Goal: Task Accomplishment & Management: Complete application form

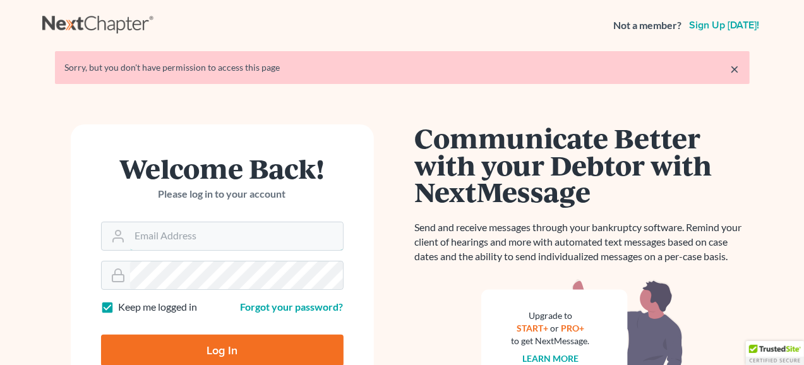
type input "jfazio@prolawgroup.com"
click at [207, 355] on input "Log In" at bounding box center [222, 351] width 242 height 32
type input "Thinking..."
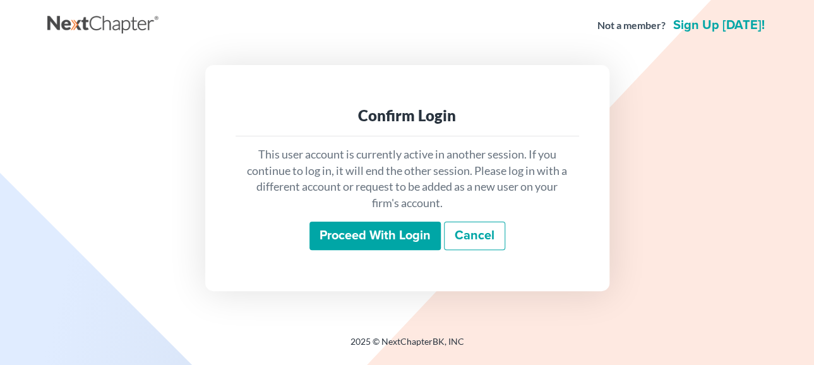
click at [362, 241] on input "Proceed with login" at bounding box center [374, 236] width 131 height 29
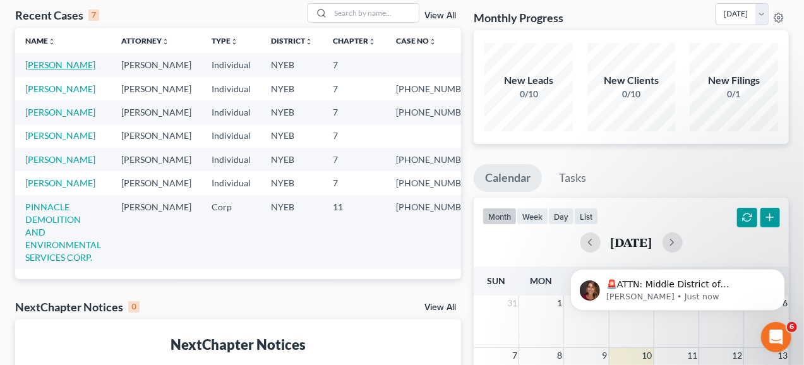
click at [81, 61] on link "O'CAMPO, PAUL" at bounding box center [60, 64] width 70 height 11
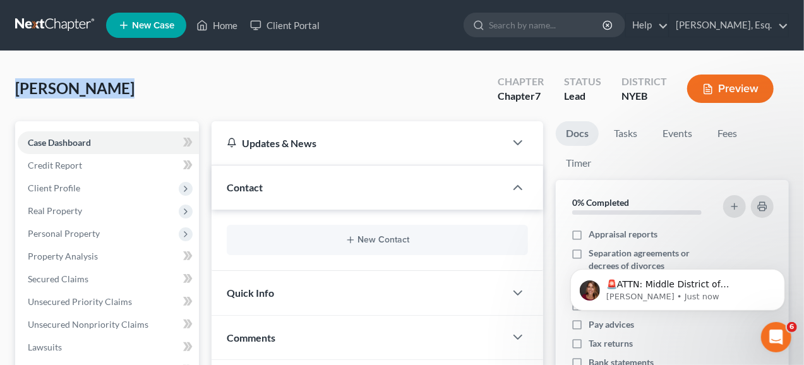
drag, startPoint x: 131, startPoint y: 86, endPoint x: 20, endPoint y: 83, distance: 110.5
click at [20, 83] on div "O'CAMPO, PAUL Upgraded Chapter Chapter 7 Status Lead District NYEB Preview" at bounding box center [401, 93] width 773 height 55
copy span "O'CAMPO, PAUL"
click at [317, 86] on div "O'CAMPO, PAUL Upgraded Chapter Chapter 7 Status Lead District NYEB Preview" at bounding box center [401, 93] width 773 height 55
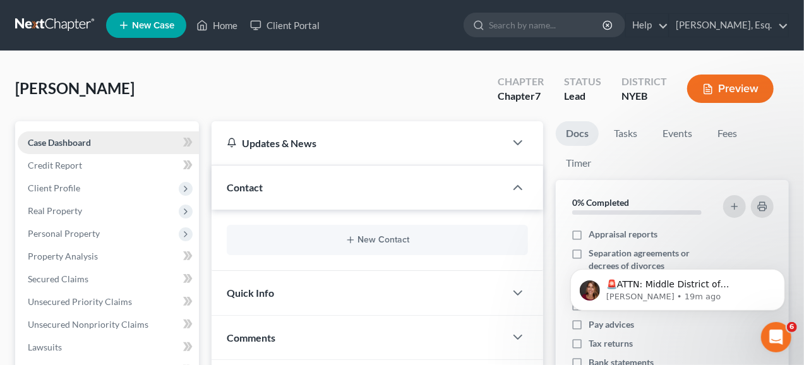
click at [140, 140] on link "Case Dashboard" at bounding box center [108, 142] width 181 height 23
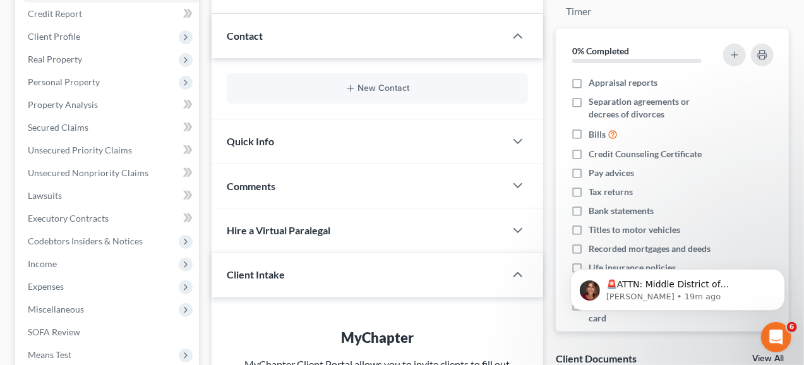
scroll to position [122, 0]
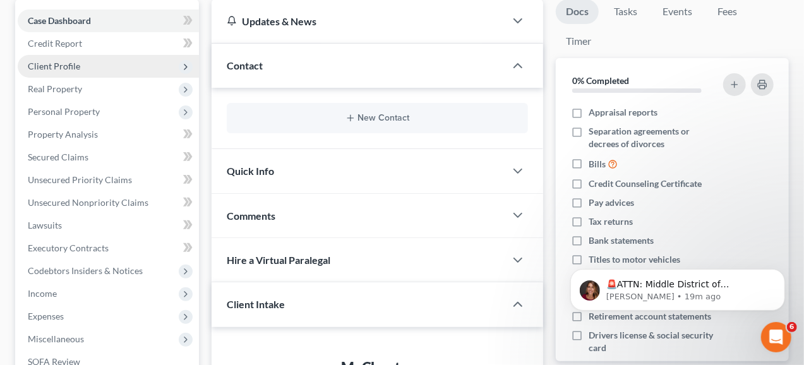
click at [56, 59] on span "Client Profile" at bounding box center [108, 66] width 181 height 23
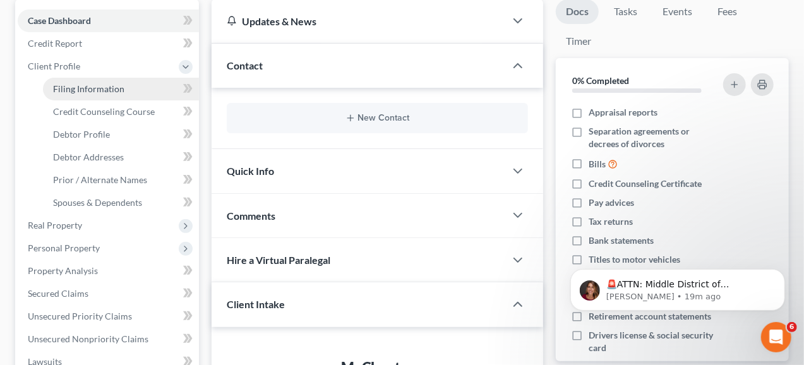
click at [67, 81] on link "Filing Information" at bounding box center [121, 89] width 156 height 23
select select "0"
select select "3"
select select "0"
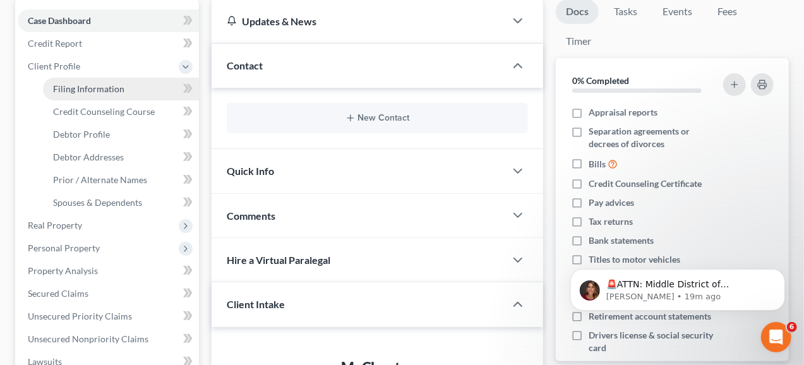
select select "35"
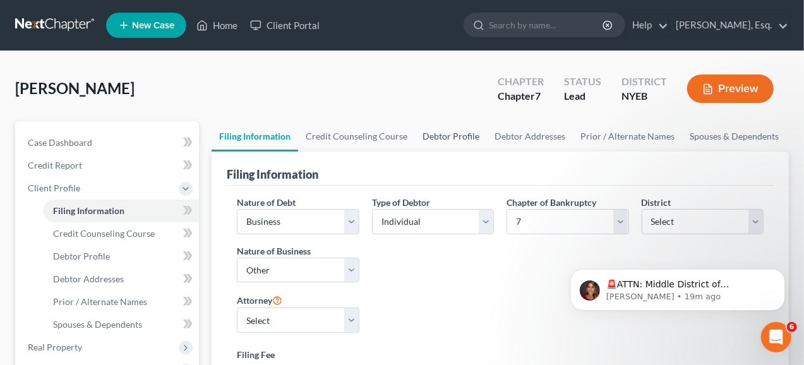
click at [438, 138] on link "Debtor Profile" at bounding box center [451, 136] width 72 height 30
select select "1"
select select "0"
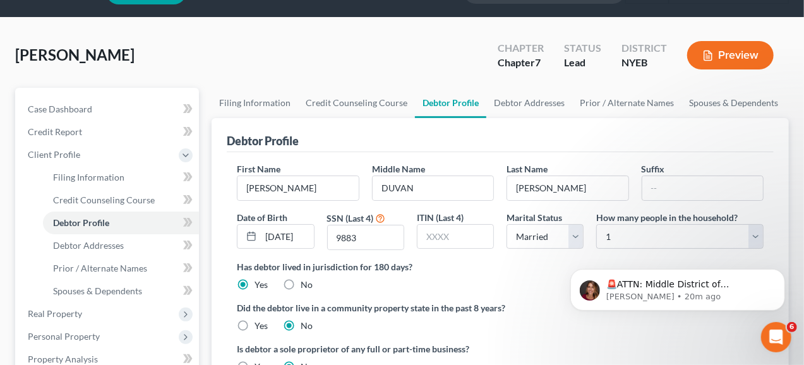
scroll to position [63, 0]
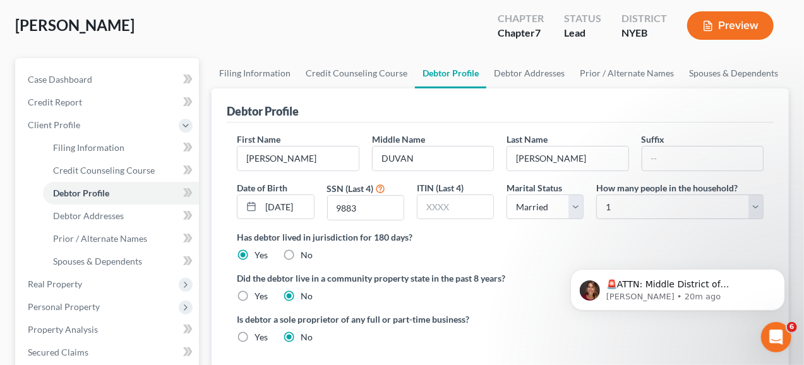
click at [462, 112] on div "Debtor Profile" at bounding box center [500, 105] width 547 height 34
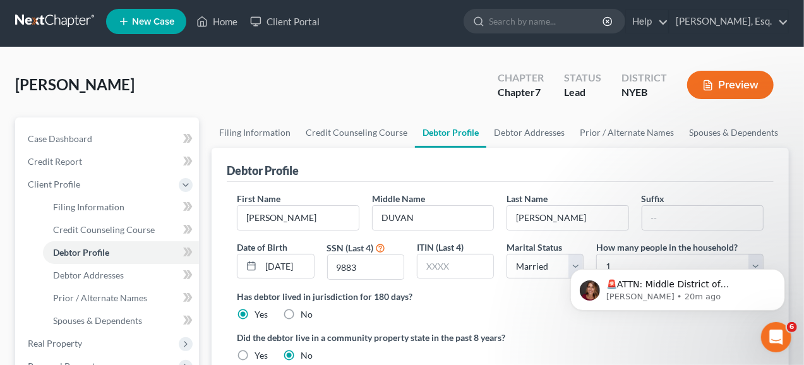
scroll to position [0, 0]
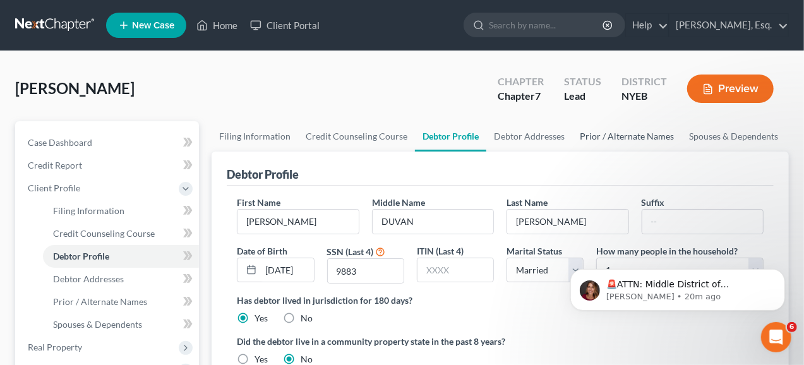
click at [603, 131] on link "Prior / Alternate Names" at bounding box center [626, 136] width 109 height 30
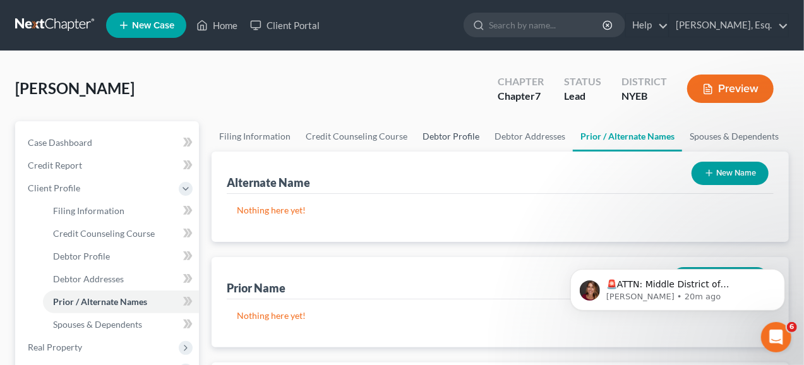
click at [461, 138] on link "Debtor Profile" at bounding box center [451, 136] width 72 height 30
select select "1"
select select "0"
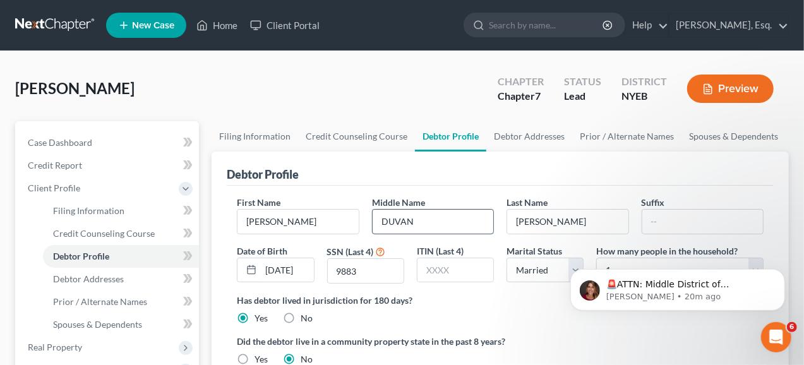
drag, startPoint x: 429, startPoint y: 223, endPoint x: 374, endPoint y: 223, distance: 54.9
click at [374, 223] on input "DUVAN" at bounding box center [432, 222] width 121 height 24
click at [474, 170] on div "Debtor Profile" at bounding box center [500, 168] width 547 height 34
click at [411, 224] on input "text" at bounding box center [432, 222] width 121 height 24
type input "d"
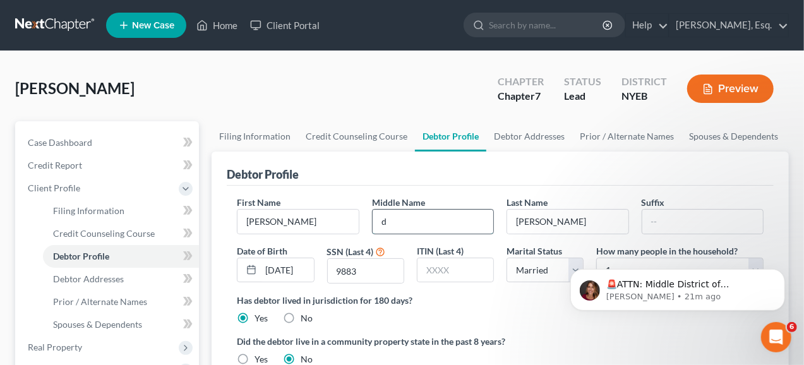
type input "DUVAN"
click at [388, 86] on div "O'CAMPO, PAUL Upgraded Chapter Chapter 7 Status Lead District NYEB Preview" at bounding box center [401, 93] width 773 height 55
click at [386, 86] on div "O'CAMPO, PAUL Upgraded Chapter Chapter 7 Status Lead District NYEB Preview" at bounding box center [401, 93] width 773 height 55
click at [372, 76] on div "O'CAMPO, PAUL Upgraded Chapter Chapter 7 Status Lead District NYEB Preview" at bounding box center [401, 93] width 773 height 55
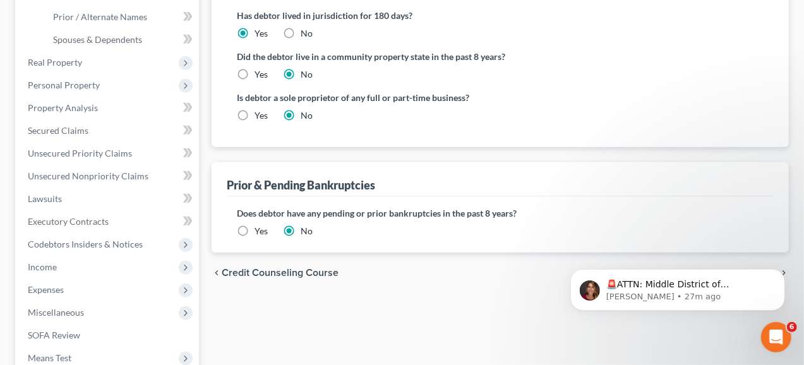
scroll to position [316, 0]
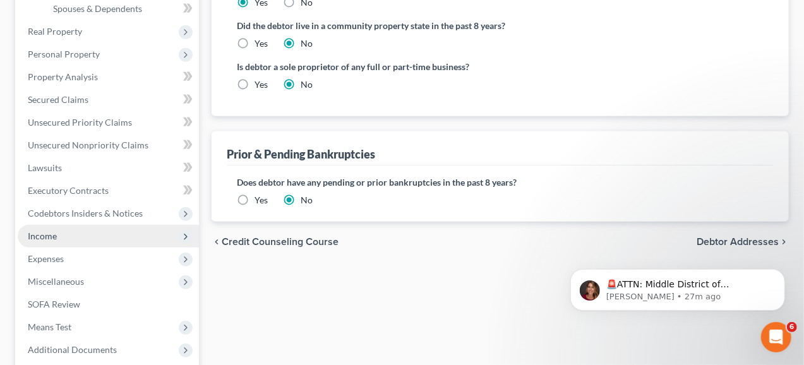
click at [41, 232] on span "Income" at bounding box center [42, 235] width 29 height 11
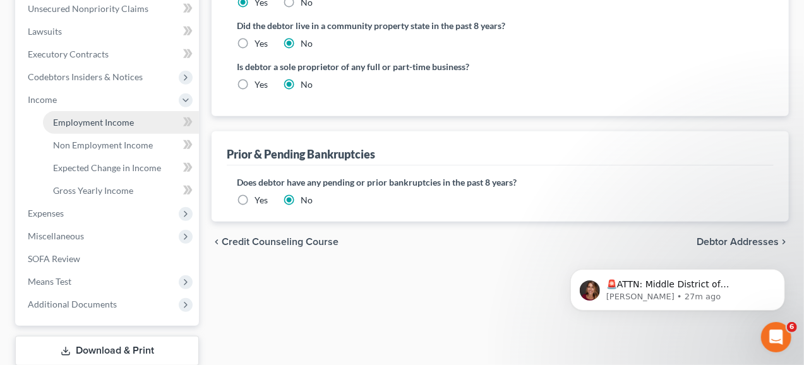
click at [110, 118] on span "Employment Income" at bounding box center [93, 122] width 81 height 11
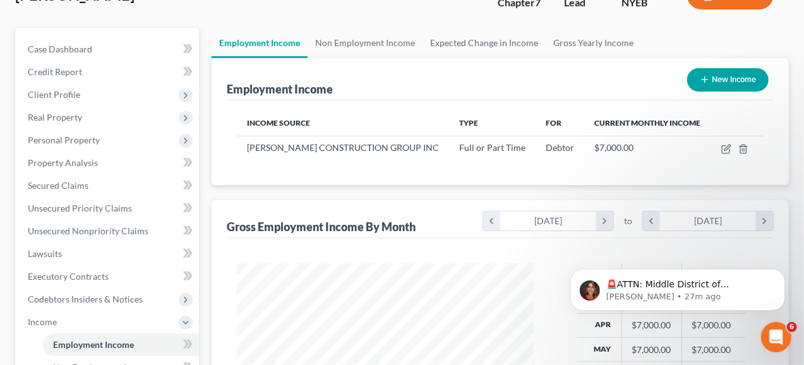
scroll to position [80, 0]
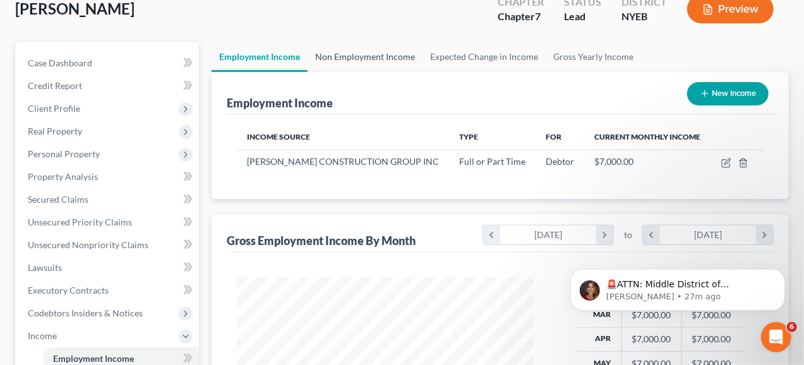
click at [379, 50] on link "Non Employment Income" at bounding box center [364, 57] width 115 height 30
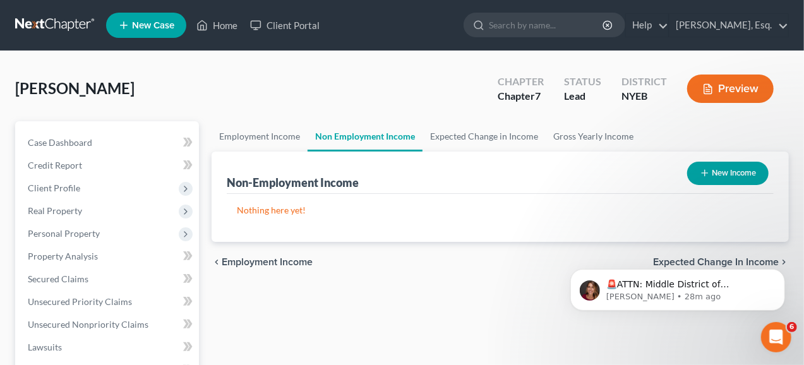
click at [701, 177] on button "New Income" at bounding box center [727, 173] width 81 height 23
select select "0"
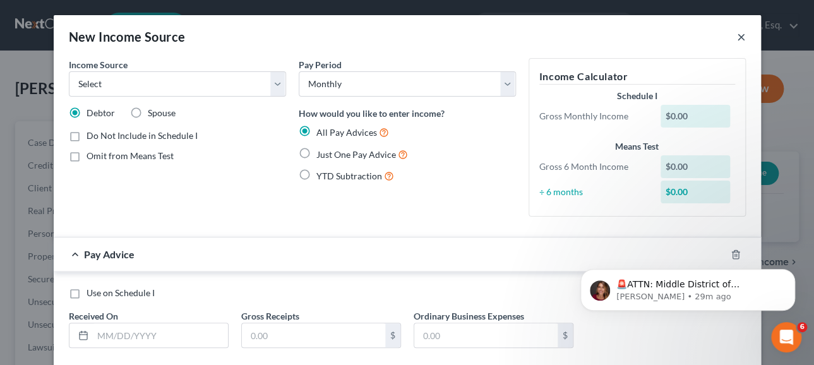
click at [737, 35] on button "×" at bounding box center [741, 36] width 9 height 15
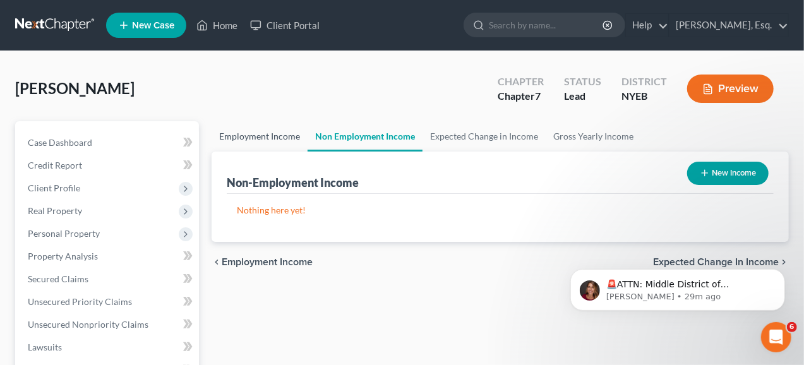
click at [270, 132] on link "Employment Income" at bounding box center [259, 136] width 96 height 30
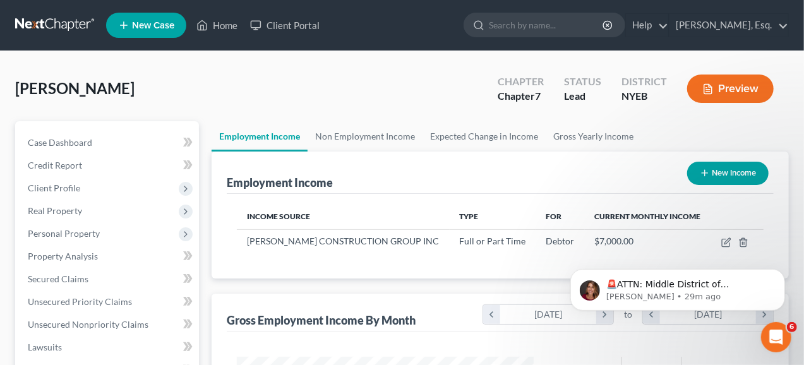
scroll to position [226, 322]
click at [338, 133] on link "Non Employment Income" at bounding box center [364, 136] width 115 height 30
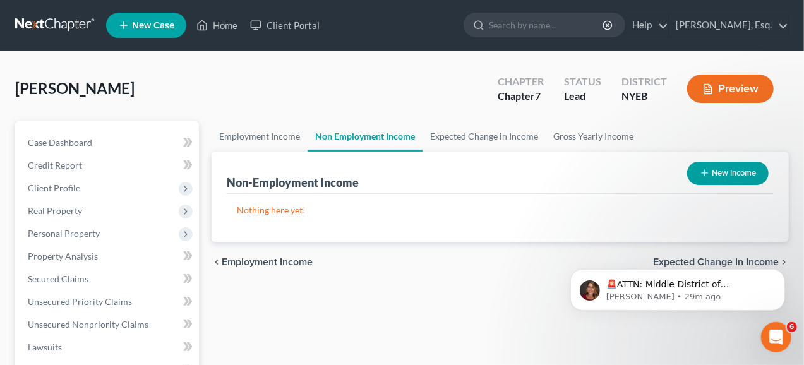
click at [713, 178] on button "New Income" at bounding box center [727, 173] width 81 height 23
select select "0"
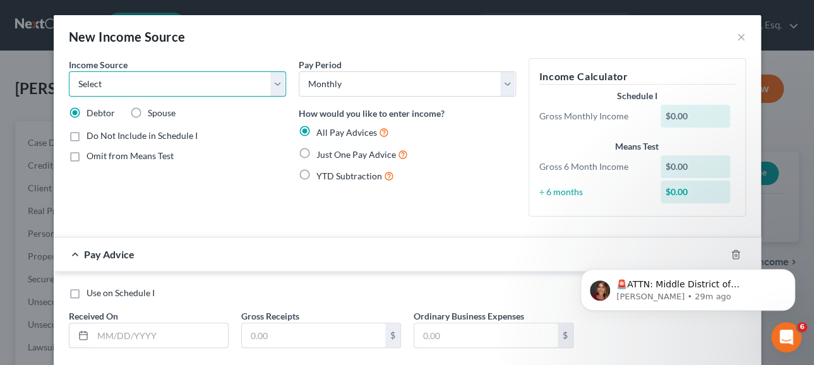
click at [268, 84] on select "Select Unemployment Disability (from employer) Pension Retirement Social Securi…" at bounding box center [177, 83] width 217 height 25
select select "10"
click at [69, 71] on select "Select Unemployment Disability (from employer) Pension Retirement Social Securi…" at bounding box center [177, 83] width 217 height 25
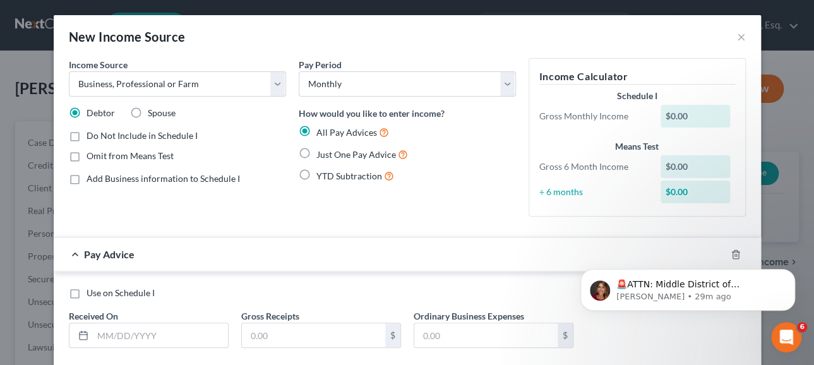
click at [250, 211] on div "Income Source * Select Unemployment Disability (from employer) Pension Retireme…" at bounding box center [177, 142] width 230 height 169
click at [740, 35] on button "×" at bounding box center [741, 36] width 9 height 15
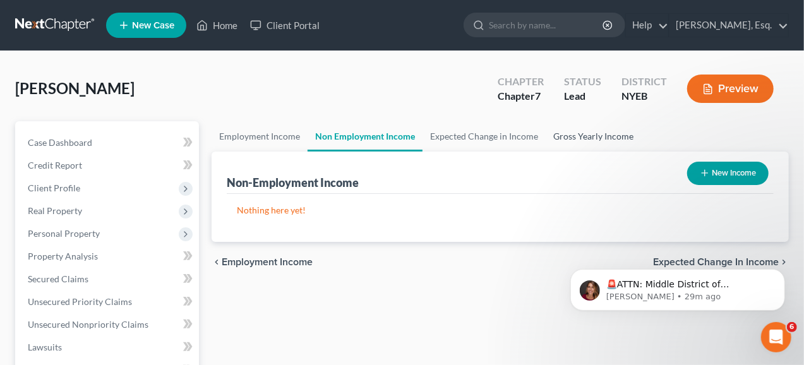
click at [586, 137] on link "Gross Yearly Income" at bounding box center [592, 136] width 95 height 30
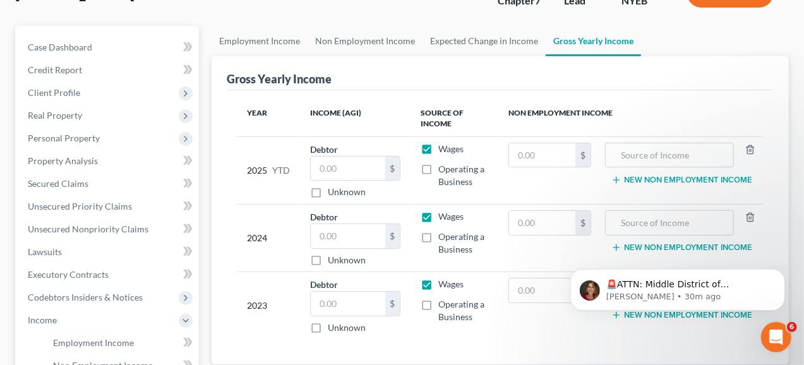
scroll to position [126, 0]
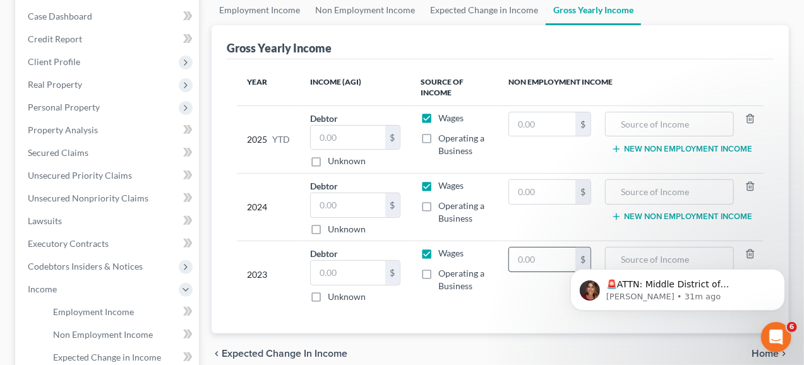
click at [538, 259] on input "text" at bounding box center [542, 259] width 66 height 24
click at [427, 304] on td "Wages Operating a Business" at bounding box center [454, 275] width 88 height 68
drag, startPoint x: 548, startPoint y: 252, endPoint x: 494, endPoint y: 256, distance: 54.4
click at [494, 256] on tr "2023 Debtor $ Unknown Balance Undetermined $ Unknown Wages Operating a Business…" at bounding box center [500, 275] width 526 height 68
click at [529, 259] on input "text" at bounding box center [542, 259] width 66 height 24
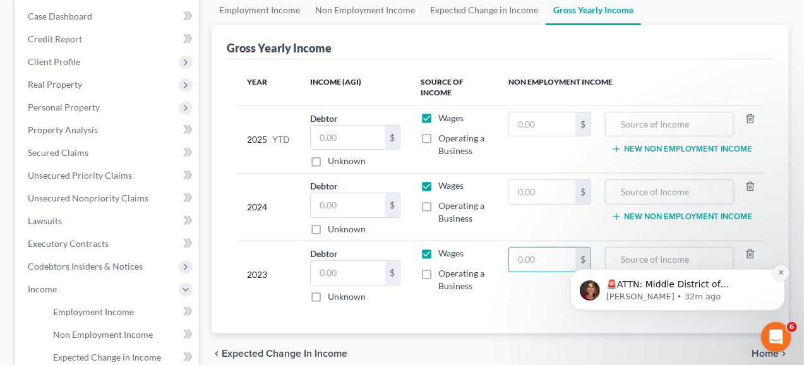
click at [785, 272] on button "Dismiss notification" at bounding box center [780, 272] width 16 height 16
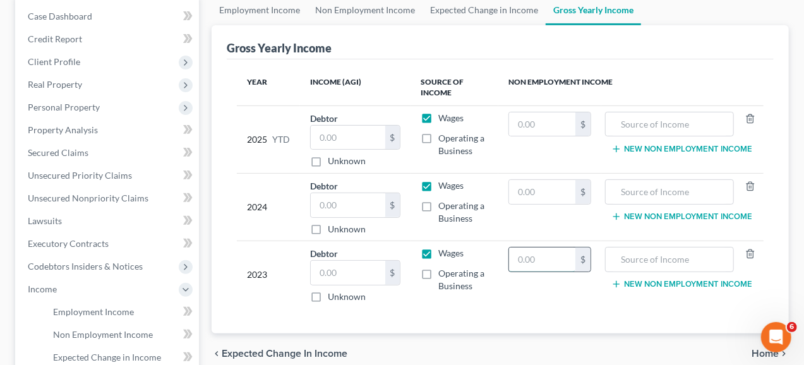
click at [567, 261] on input "text" at bounding box center [542, 259] width 66 height 24
click at [562, 304] on td "16,000.00 $" at bounding box center [549, 275] width 103 height 68
type input "0"
click at [346, 273] on input "text" at bounding box center [348, 273] width 74 height 24
paste input "16,000.00"
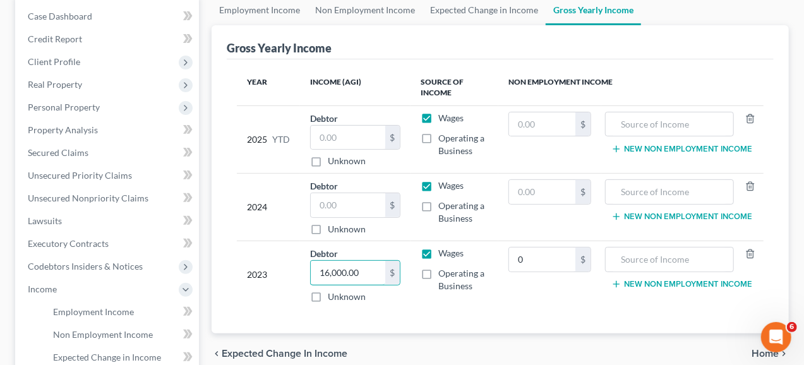
type input "16,000.00"
click at [410, 306] on td "Debtor 16,000.00 $ Unknown Balance Undetermined 16,000.00 $ Unknown" at bounding box center [355, 275] width 110 height 68
click at [358, 199] on input "text" at bounding box center [348, 205] width 74 height 24
paste input "112,378"
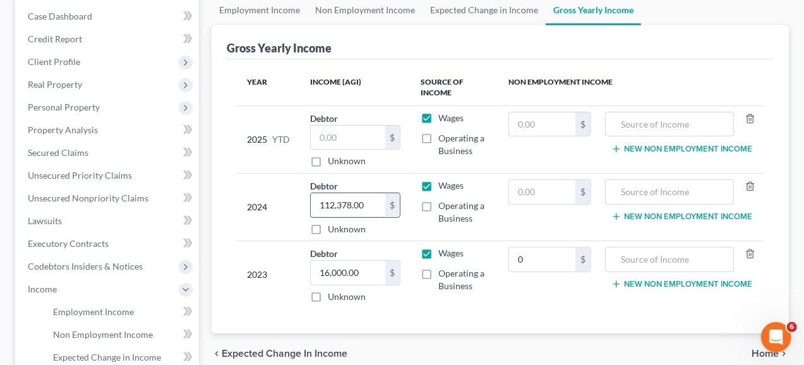
click at [336, 199] on input "112,378.00" at bounding box center [348, 205] width 74 height 24
type input "112,378.00"
click at [460, 311] on div "Year Income (AGI) Source of Income Non Employment Income 2025 YTD Debtor $ Unkn…" at bounding box center [500, 196] width 547 height 275
click at [438, 203] on label "Operating a Business" at bounding box center [463, 211] width 50 height 25
click at [443, 203] on input "Operating a Business" at bounding box center [447, 203] width 8 height 8
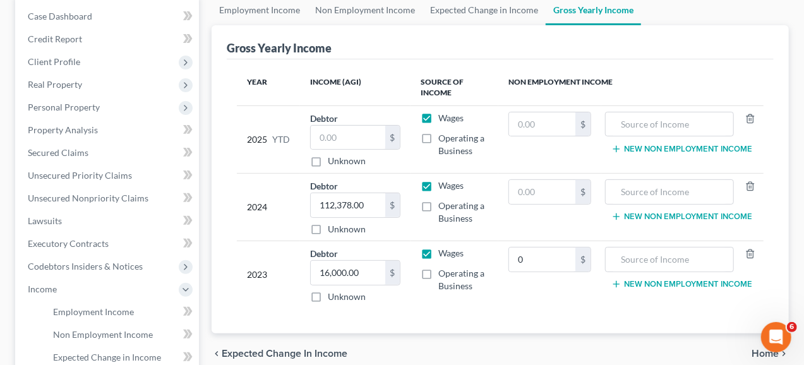
checkbox input "true"
click at [542, 195] on input "text" at bounding box center [542, 192] width 66 height 24
click at [632, 263] on input "text" at bounding box center [669, 259] width 115 height 24
click at [695, 263] on input "text" at bounding box center [669, 259] width 115 height 24
click at [520, 312] on div "Year Income (AGI) Source of Income Non Employment Income 2025 YTD Debtor $ Unkn…" at bounding box center [500, 196] width 547 height 275
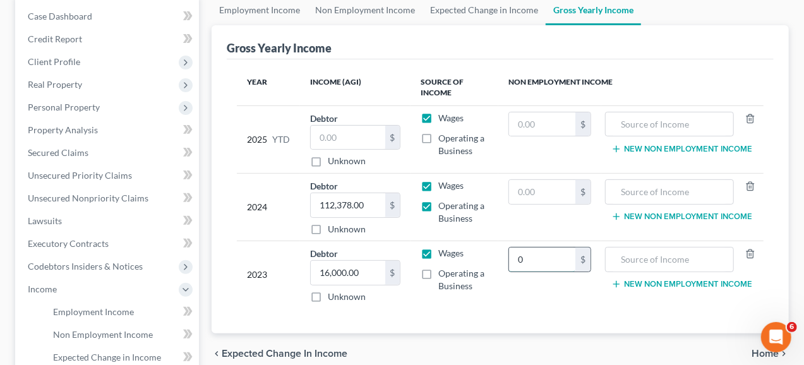
click at [525, 263] on input "0" at bounding box center [542, 259] width 66 height 24
click at [531, 189] on input "text" at bounding box center [542, 192] width 66 height 24
paste input "27,878"
type input "27,878.00"
click at [578, 306] on td "0 $" at bounding box center [549, 275] width 103 height 68
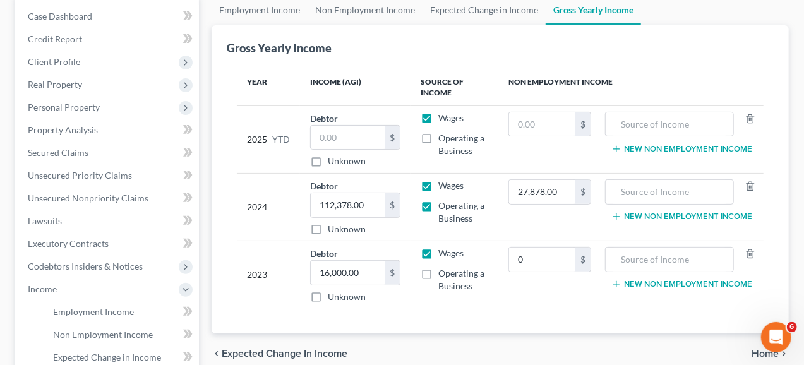
click at [328, 164] on label "Unknown" at bounding box center [347, 161] width 38 height 13
click at [333, 163] on input "Unknown" at bounding box center [337, 159] width 8 height 8
checkbox input "true"
type input "0.00"
click at [553, 114] on input "text" at bounding box center [542, 124] width 66 height 24
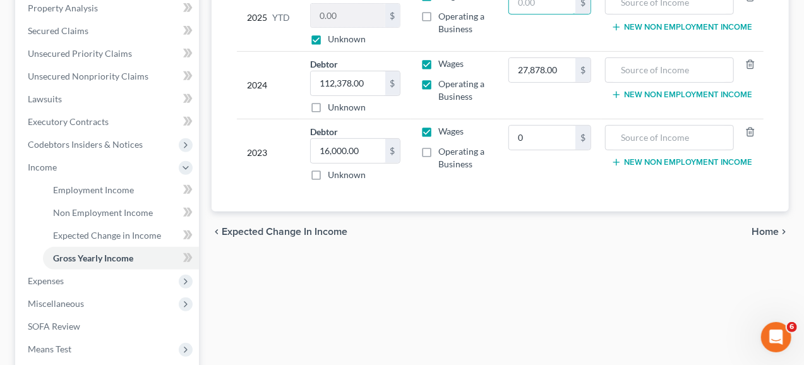
scroll to position [252, 0]
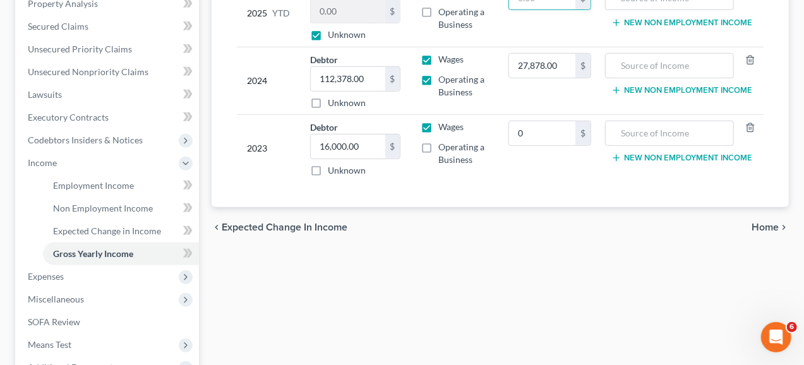
click at [262, 225] on span "Expected Change in Income" at bounding box center [285, 227] width 126 height 10
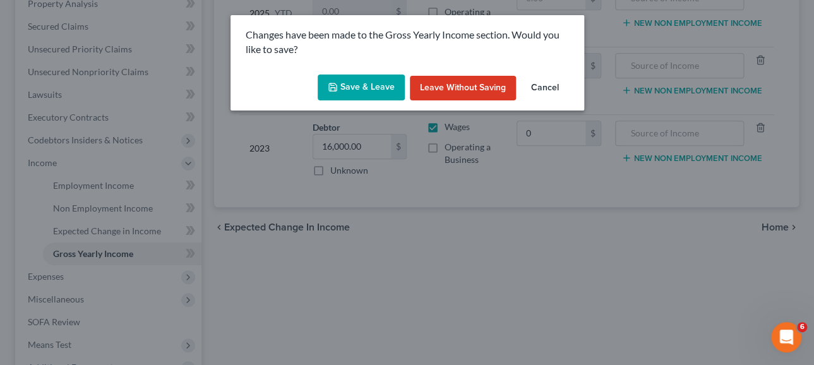
click at [383, 88] on button "Save & Leave" at bounding box center [361, 87] width 87 height 27
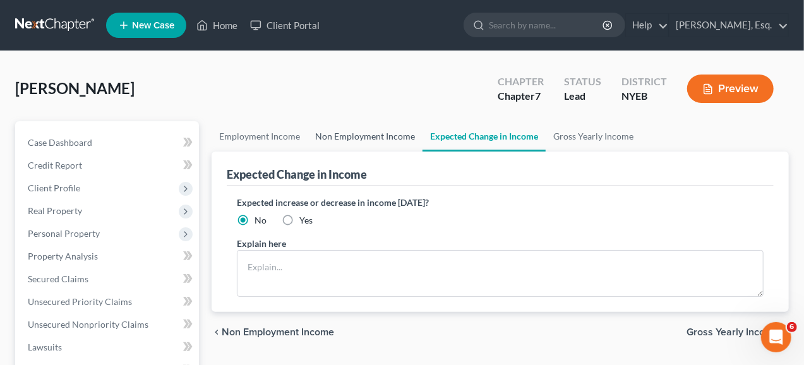
click at [368, 131] on link "Non Employment Income" at bounding box center [364, 136] width 115 height 30
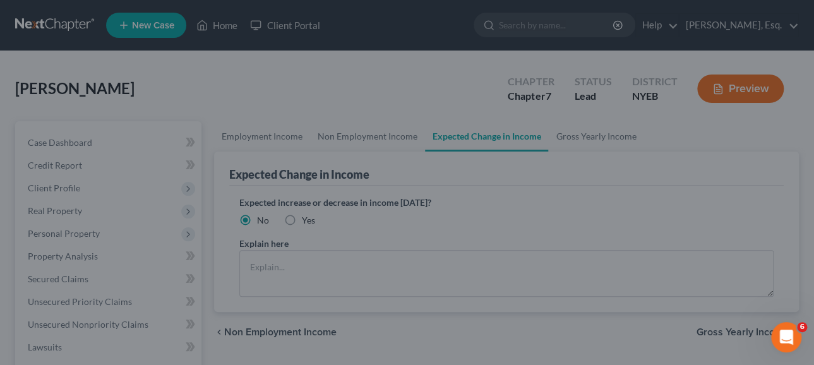
click at [686, 323] on div at bounding box center [407, 182] width 814 height 365
click at [562, 138] on div at bounding box center [407, 182] width 814 height 365
click at [730, 330] on div at bounding box center [407, 182] width 814 height 365
